Goal: Information Seeking & Learning: Learn about a topic

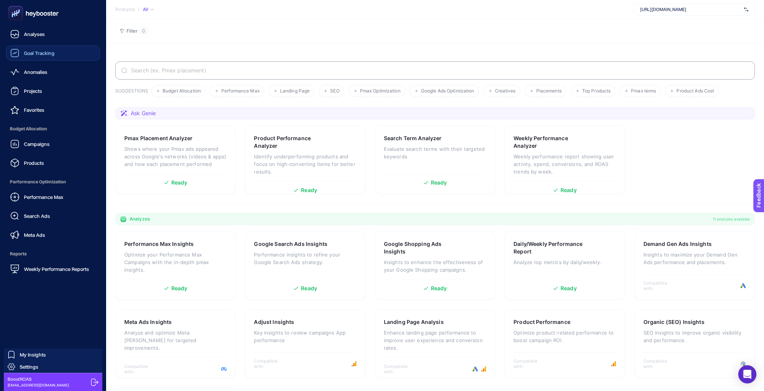
click at [33, 45] on link "Goal Tracking" at bounding box center [53, 52] width 94 height 15
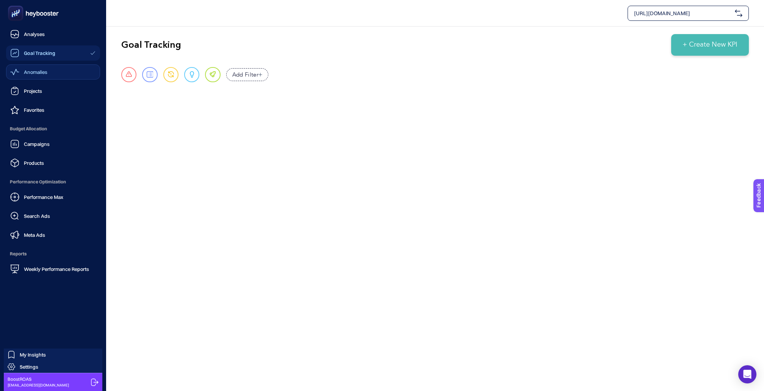
click at [38, 69] on span "Anomalies" at bounding box center [35, 72] width 23 height 6
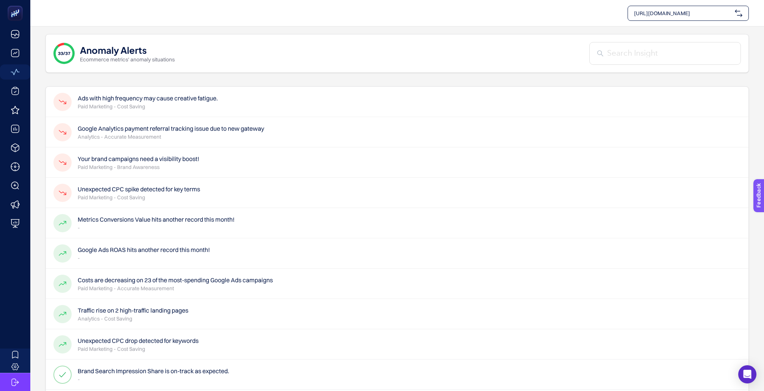
click at [148, 185] on h4 "Unexpected CPC spike detected for key terms" at bounding box center [139, 189] width 122 height 9
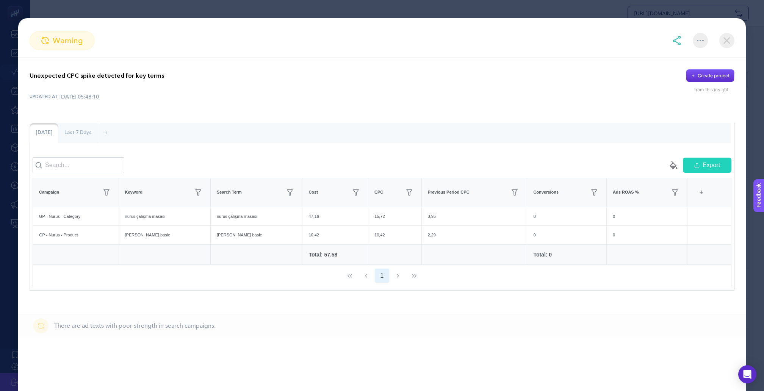
click at [723, 38] on img at bounding box center [726, 40] width 15 height 15
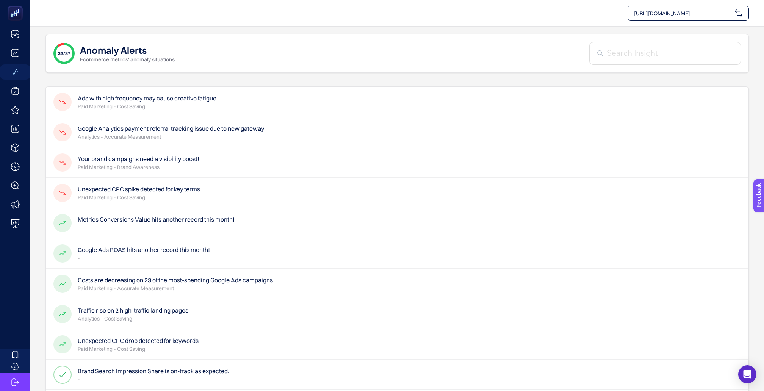
click at [198, 103] on p "Paid Marketing - Cost Saving" at bounding box center [148, 107] width 140 height 8
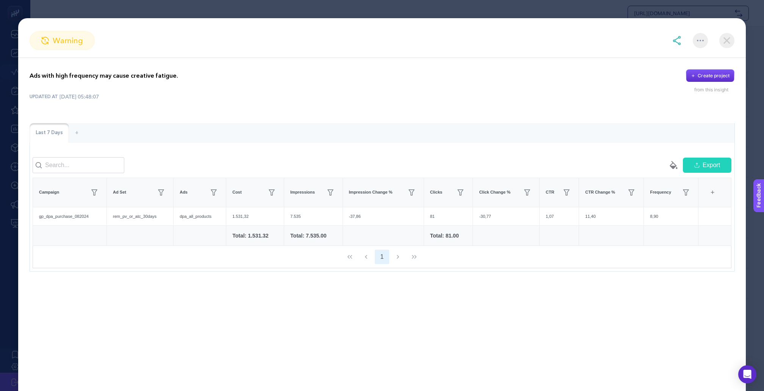
click at [723, 40] on img at bounding box center [726, 40] width 15 height 15
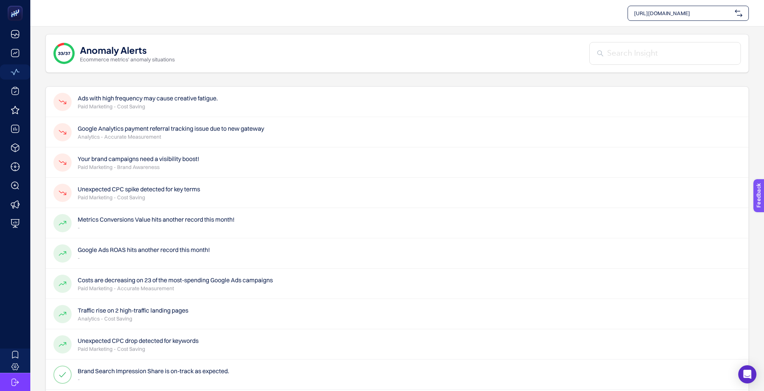
click at [225, 133] on p "Analytics - Accurate Measurement" at bounding box center [171, 137] width 186 height 8
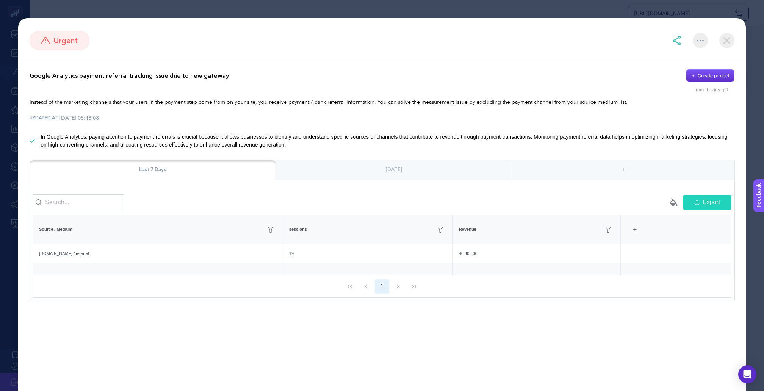
click at [419, 163] on div "[DATE]" at bounding box center [394, 170] width 236 height 20
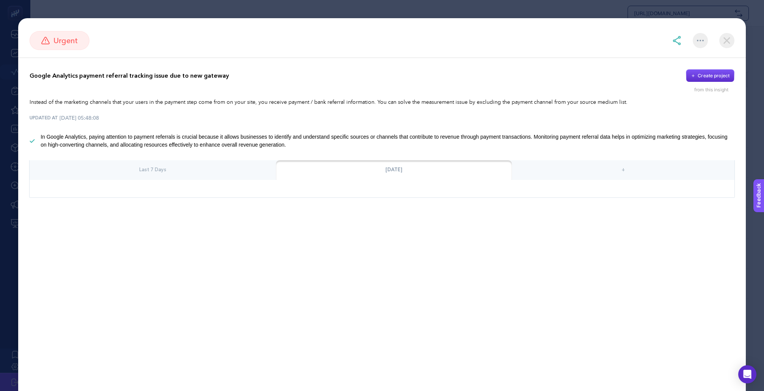
click at [726, 39] on img at bounding box center [726, 40] width 15 height 15
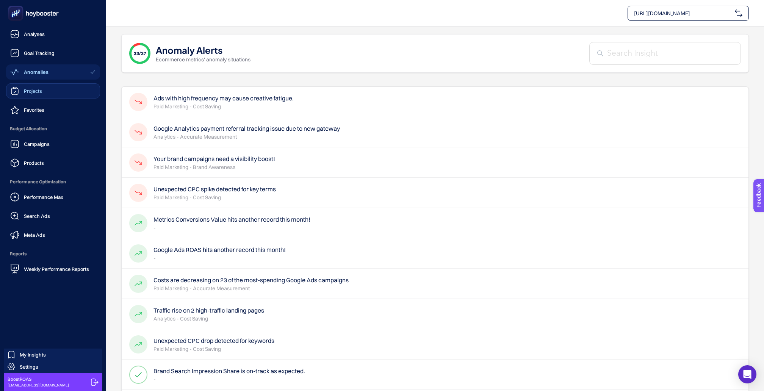
click at [30, 88] on span "Projects" at bounding box center [33, 91] width 18 height 6
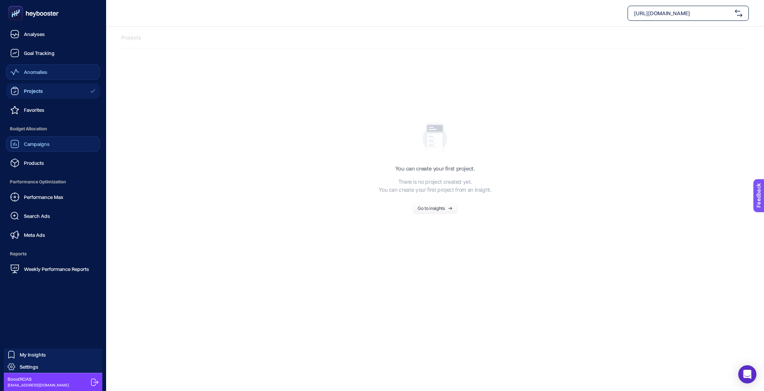
click at [26, 141] on span "Campaigns" at bounding box center [37, 144] width 26 height 6
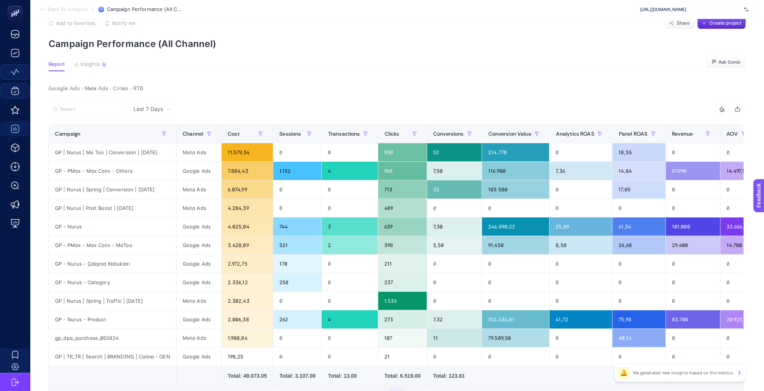
scroll to position [19, 0]
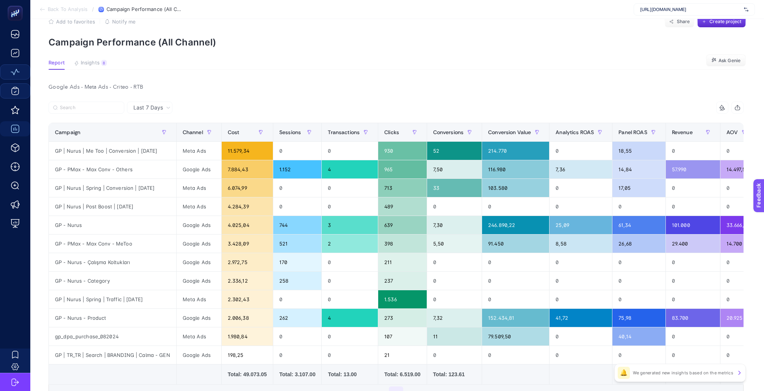
click at [152, 104] on span "Last 7 Days" at bounding box center [148, 108] width 30 height 8
click at [149, 130] on li "Last 30 Days" at bounding box center [149, 137] width 41 height 14
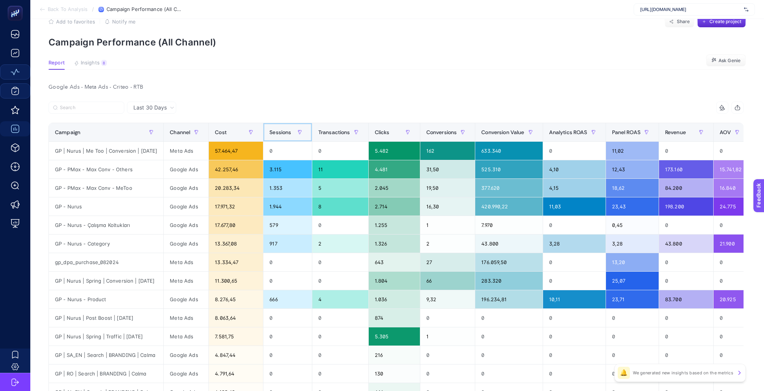
click at [280, 129] on span "Sessions" at bounding box center [280, 132] width 22 height 6
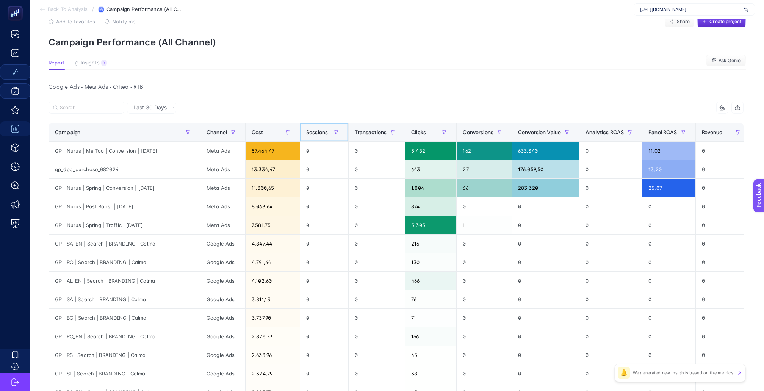
click at [306, 129] on span "Sessions" at bounding box center [317, 132] width 22 height 6
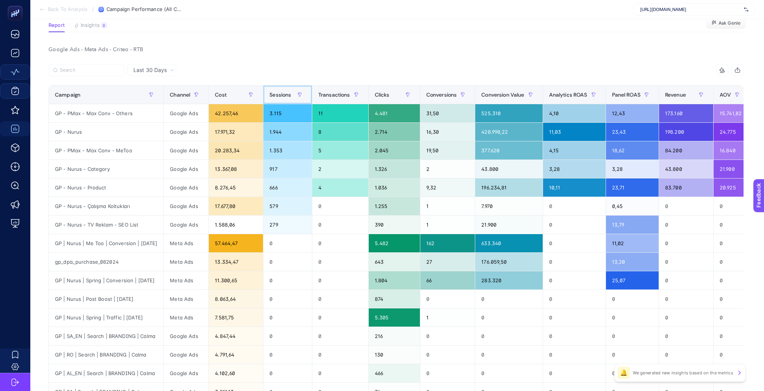
scroll to position [64, 0]
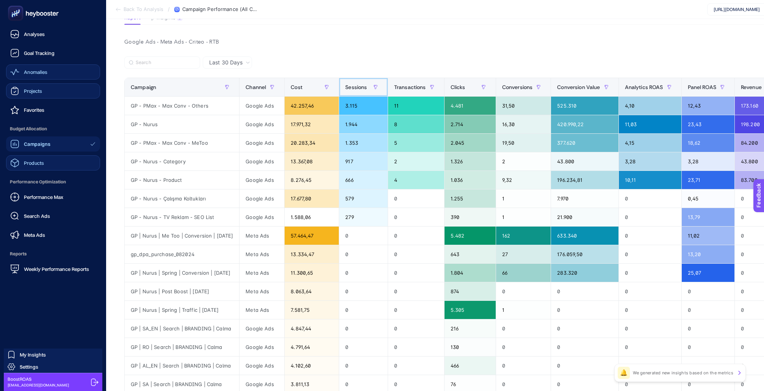
click at [25, 160] on span "Products" at bounding box center [34, 163] width 20 height 6
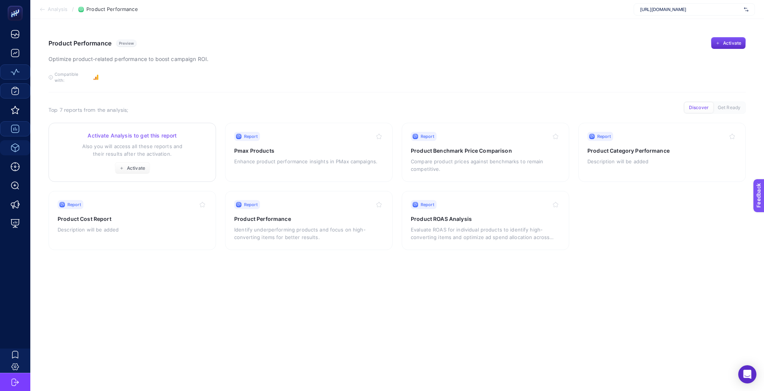
click at [123, 162] on button "Activate" at bounding box center [132, 168] width 35 height 12
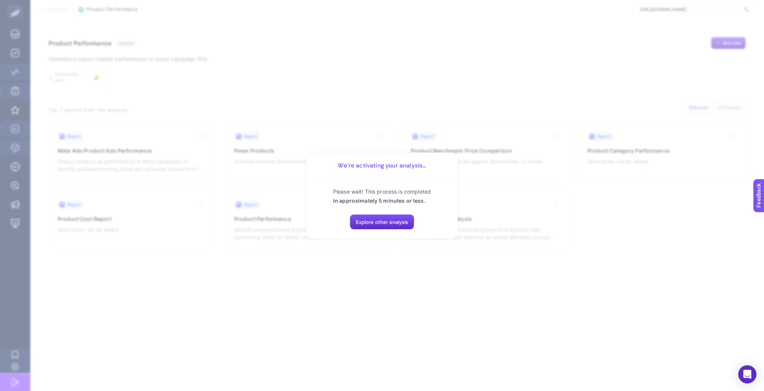
click at [331, 285] on section "We’re activating your analysis... Please wait! This process is completed in app…" at bounding box center [382, 195] width 764 height 391
click at [368, 219] on span "Explore other analysis" at bounding box center [382, 222] width 53 height 6
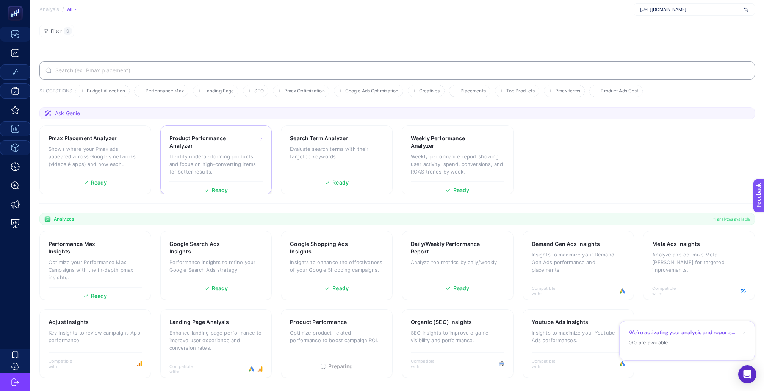
click at [230, 153] on p "Identify underperforming products and focus on high-converting items for better…" at bounding box center [216, 164] width 94 height 23
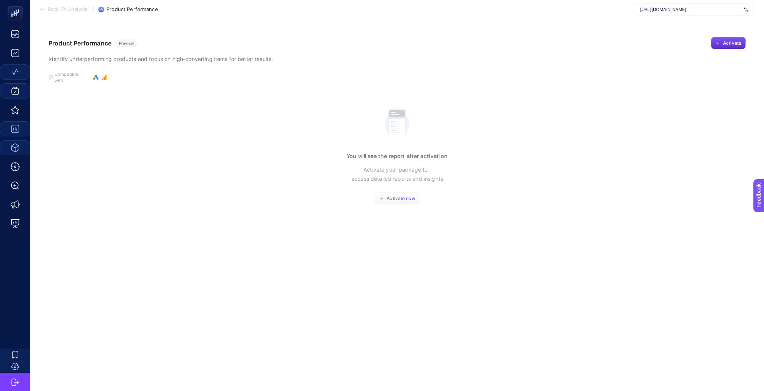
click at [409, 196] on span "Activate now" at bounding box center [400, 199] width 28 height 6
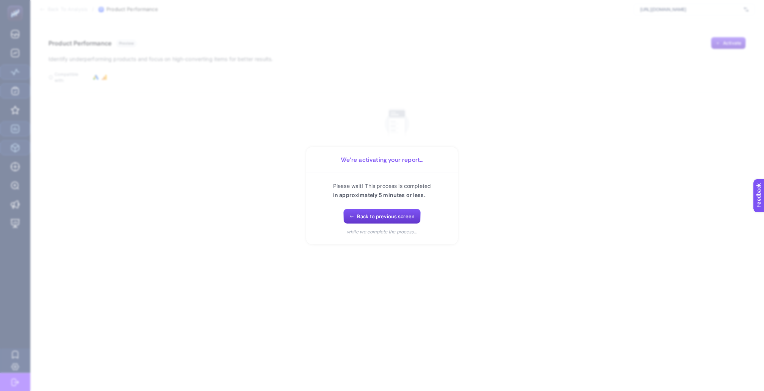
click at [394, 209] on button "Back to previous screen" at bounding box center [381, 216] width 77 height 15
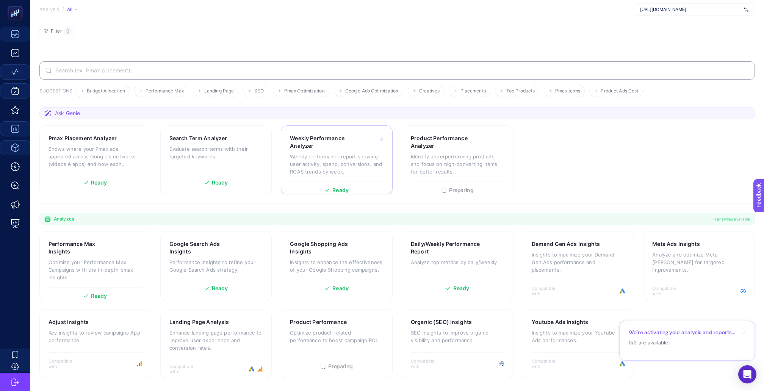
click at [330, 153] on p "Weekly performance report showing user activity, spend, conversions, and ROAS t…" at bounding box center [337, 164] width 94 height 23
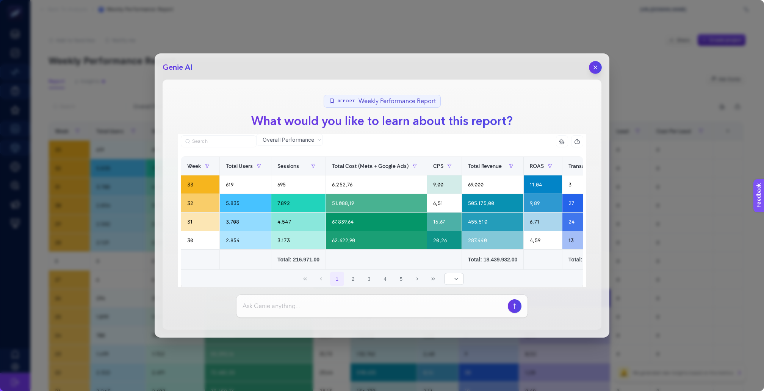
click at [600, 64] on button "button" at bounding box center [595, 67] width 13 height 13
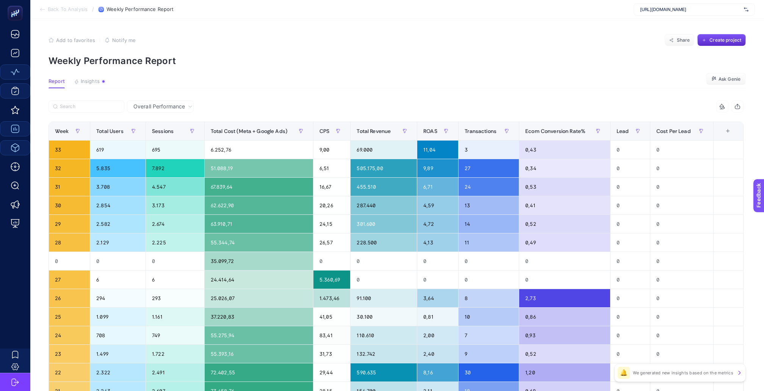
scroll to position [9, 0]
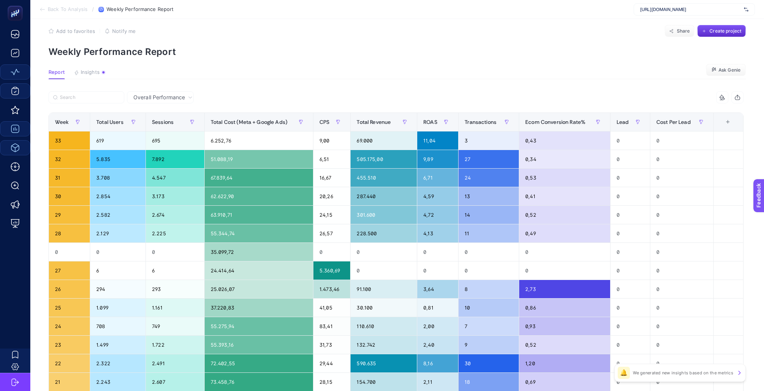
click at [79, 9] on span "Back To Analysis" at bounding box center [68, 9] width 40 height 6
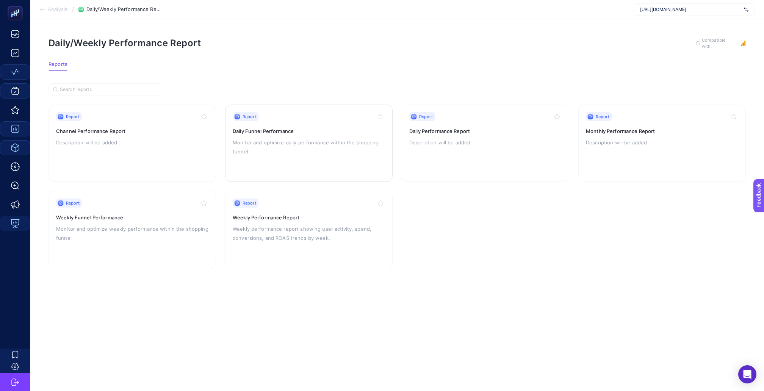
click at [293, 130] on div "Report Daily Funnel Performance Monitor and optimize daily performance within t…" at bounding box center [309, 143] width 152 height 62
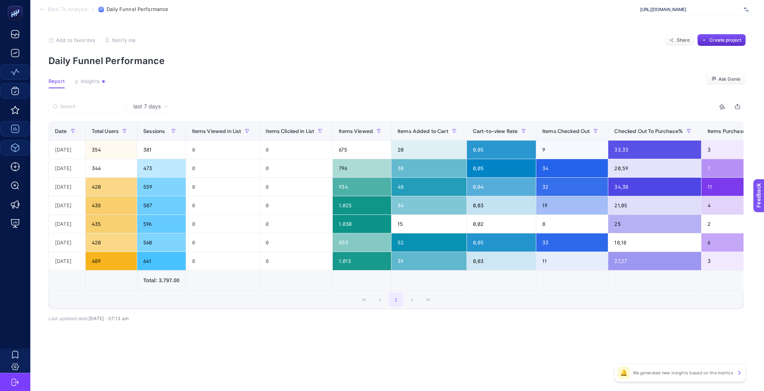
click at [162, 104] on div "last 7 days" at bounding box center [150, 106] width 41 height 5
click at [160, 130] on li "last 30 days" at bounding box center [148, 136] width 39 height 14
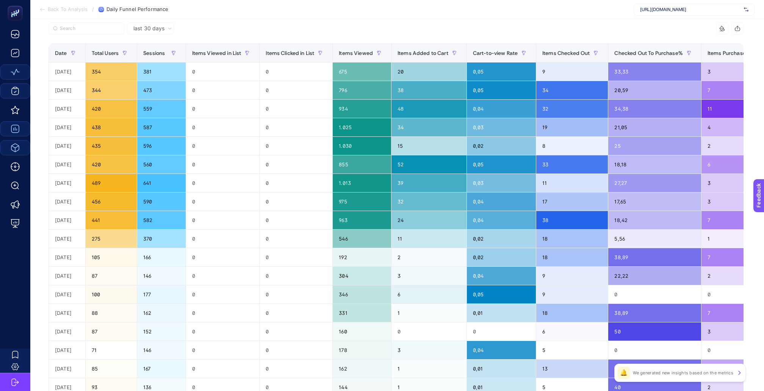
scroll to position [77, 0]
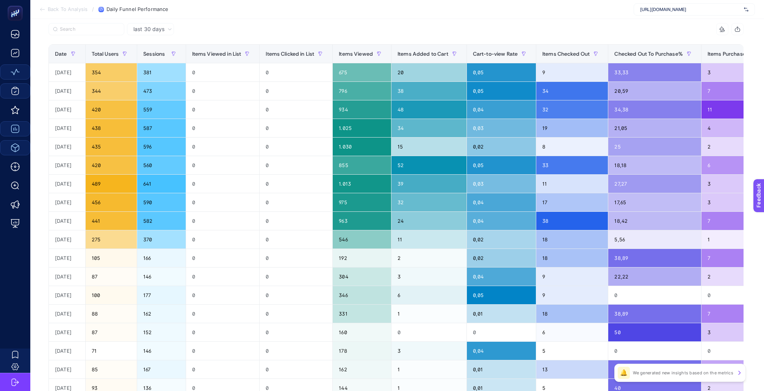
click at [82, 9] on span "Back To Analysis" at bounding box center [68, 9] width 40 height 6
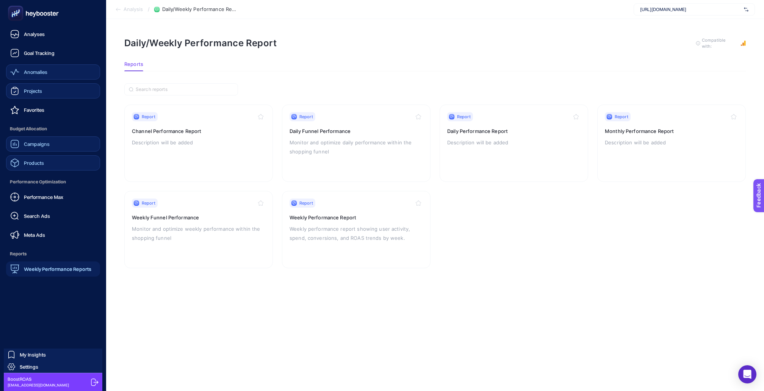
click at [31, 67] on div "Anomalies" at bounding box center [28, 71] width 37 height 9
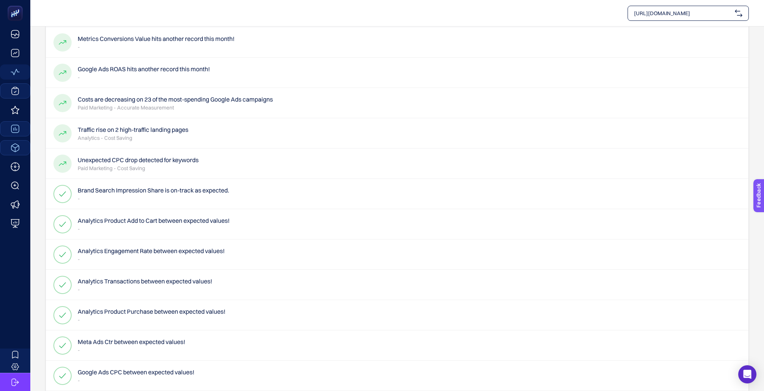
scroll to position [178, 1]
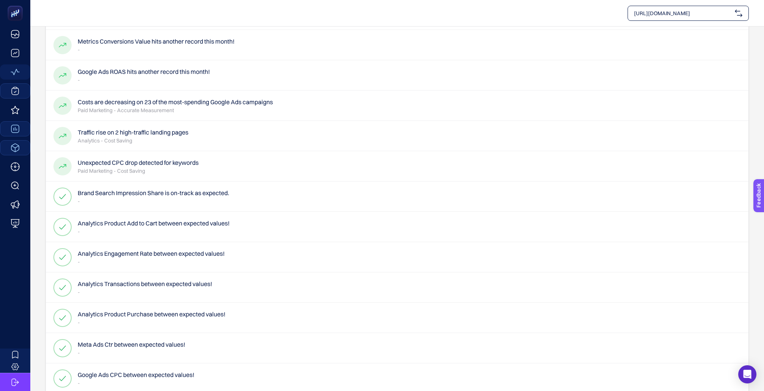
click at [141, 279] on h4 "Analytics Transactions between expected values!" at bounding box center [145, 283] width 135 height 9
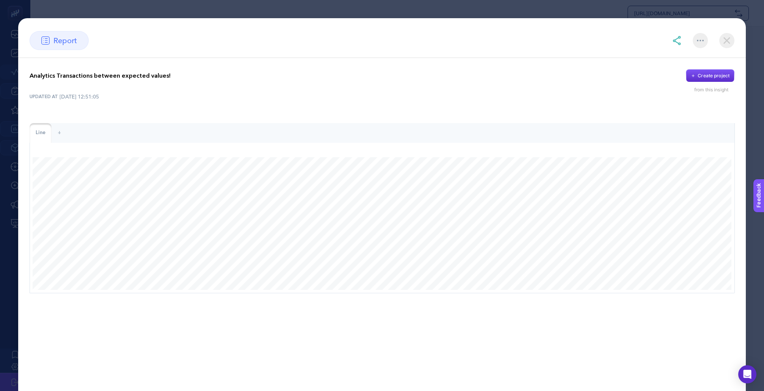
click at [728, 43] on img at bounding box center [726, 40] width 15 height 15
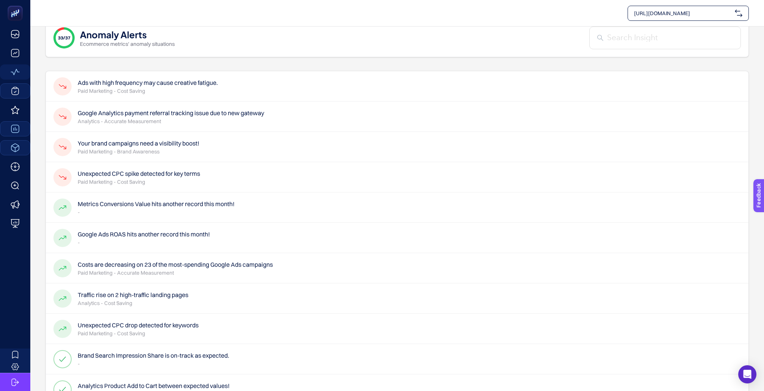
scroll to position [0, 1]
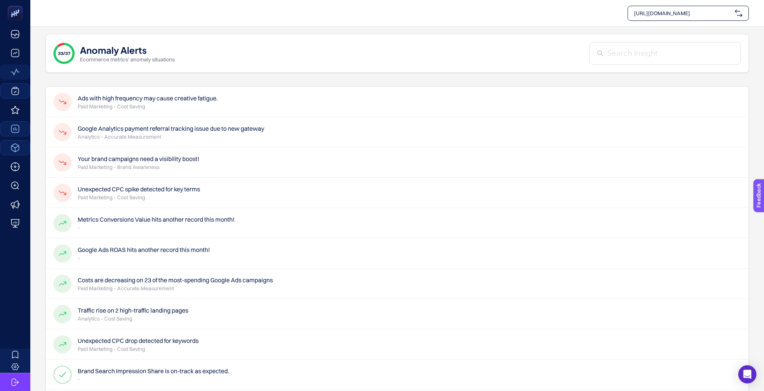
click at [146, 103] on p "Paid Marketing - Cost Saving" at bounding box center [148, 107] width 140 height 8
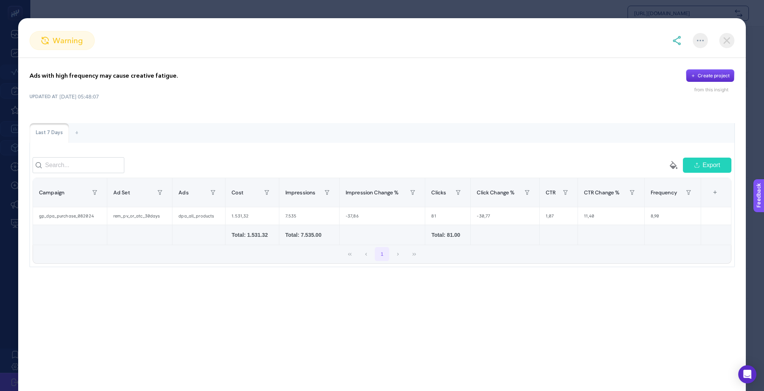
click at [733, 35] on img at bounding box center [726, 40] width 15 height 15
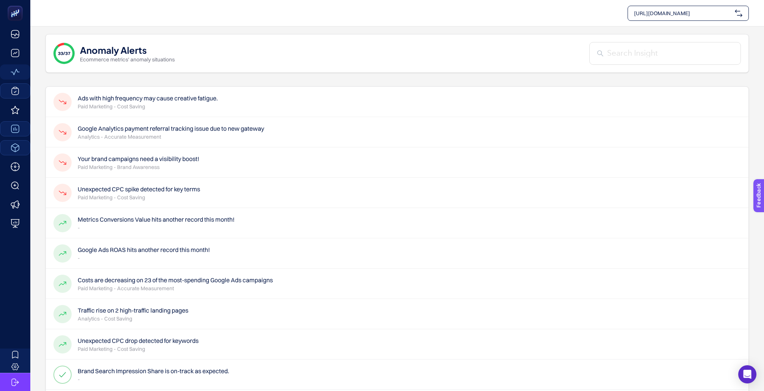
click at [154, 154] on h4 "Your brand campaigns need a visibility boost!" at bounding box center [139, 158] width 122 height 9
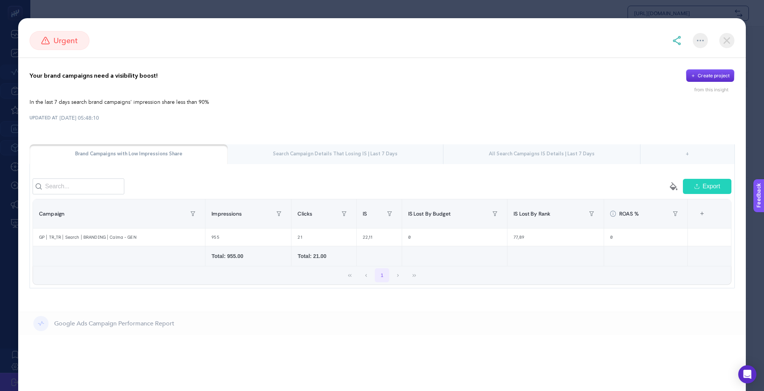
click at [731, 36] on img at bounding box center [726, 40] width 15 height 15
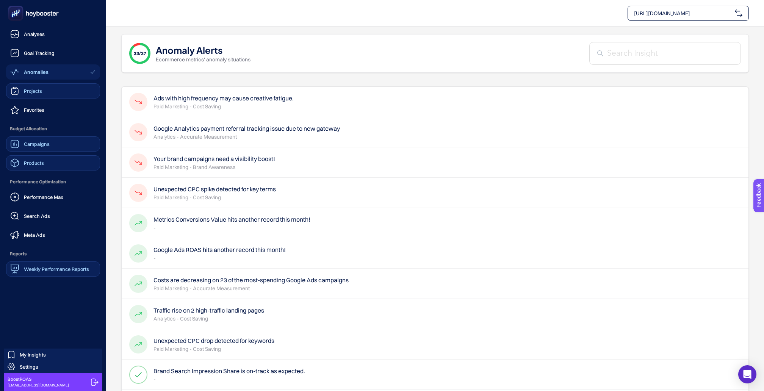
click at [30, 266] on span "Weekly Performance Reports" at bounding box center [56, 269] width 65 height 6
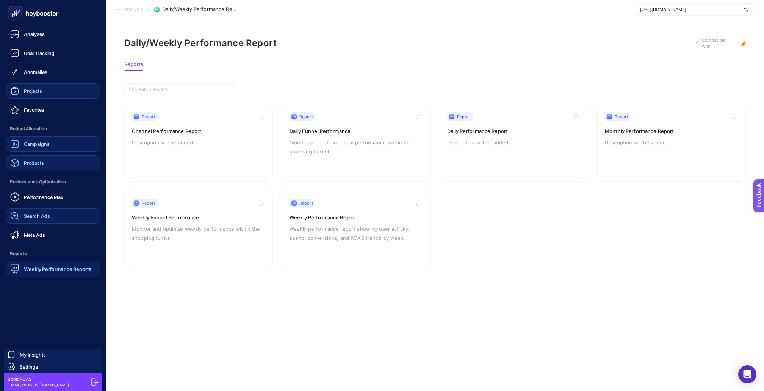
click at [35, 213] on span "Search Ads" at bounding box center [37, 216] width 26 height 6
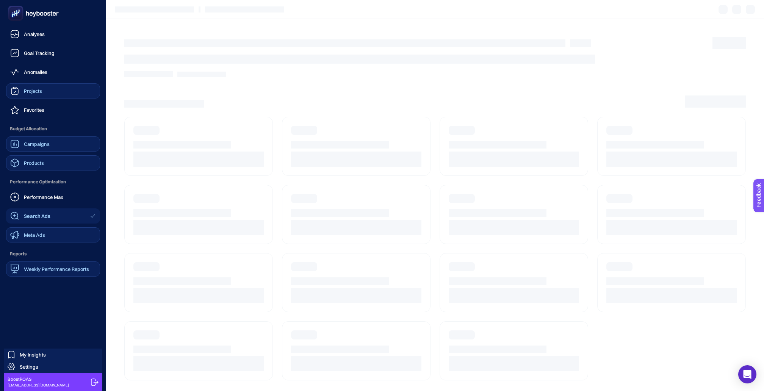
click at [35, 232] on span "Meta Ads" at bounding box center [34, 235] width 21 height 6
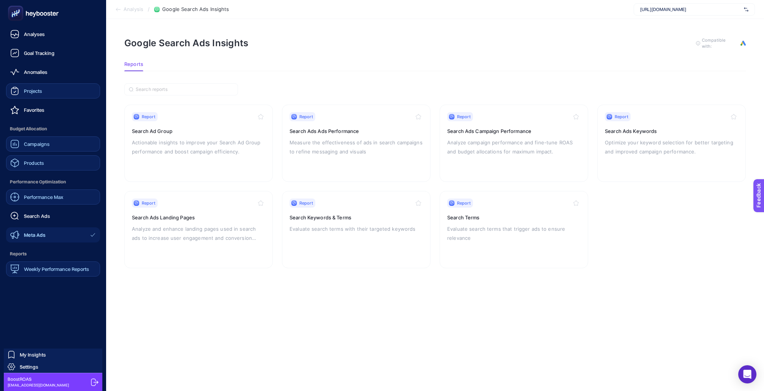
click at [47, 194] on span "Performance Max" at bounding box center [43, 197] width 39 height 6
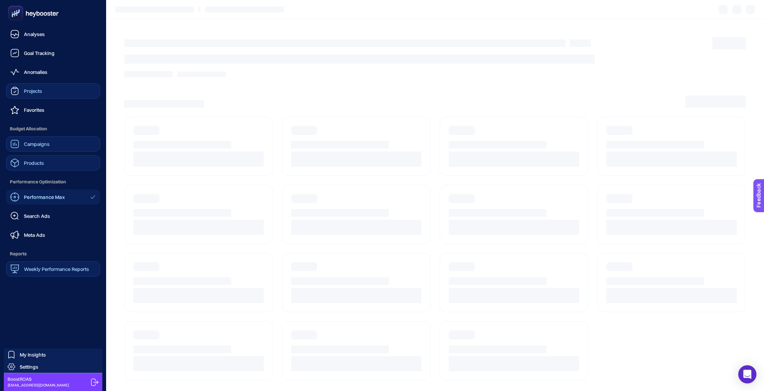
click at [52, 155] on link "Products" at bounding box center [53, 162] width 94 height 15
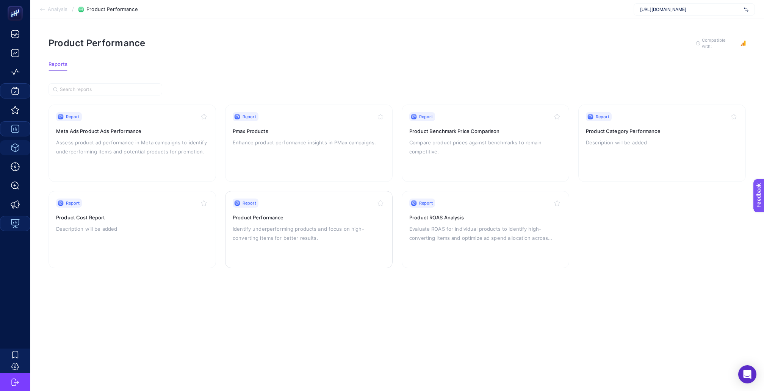
click at [292, 224] on p "Identify underperforming products and focus on high-converting items for better…" at bounding box center [309, 233] width 152 height 18
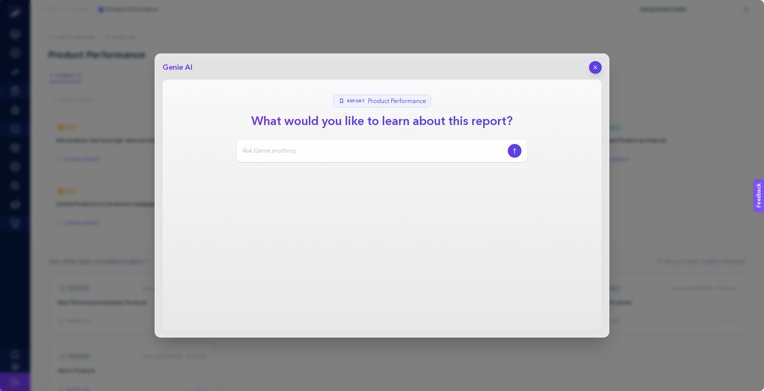
click at [598, 62] on button "button" at bounding box center [595, 67] width 13 height 13
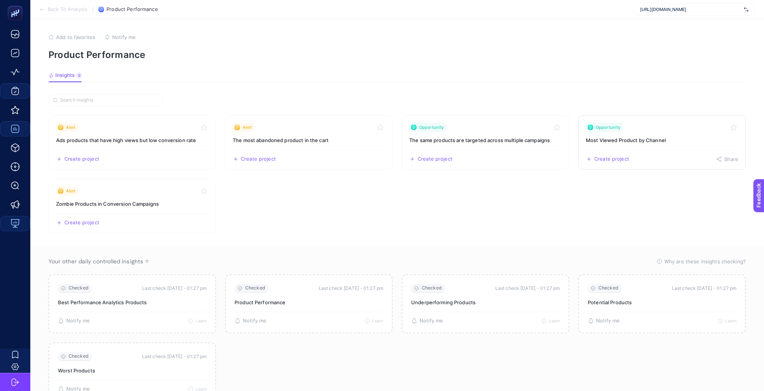
click at [633, 136] on h3 "Most Viewed Product by Channel" at bounding box center [662, 140] width 152 height 8
